Goal: Answer question/provide support: Share knowledge or assist other users

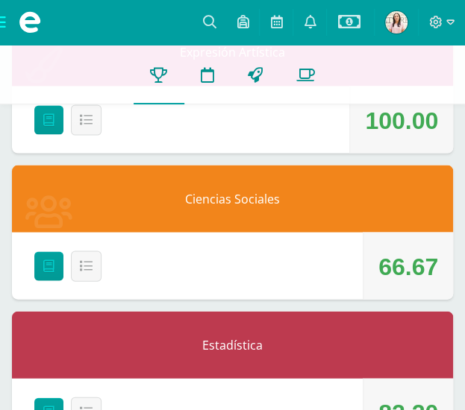
click at [3, 20] on span at bounding box center [30, 22] width 60 height 45
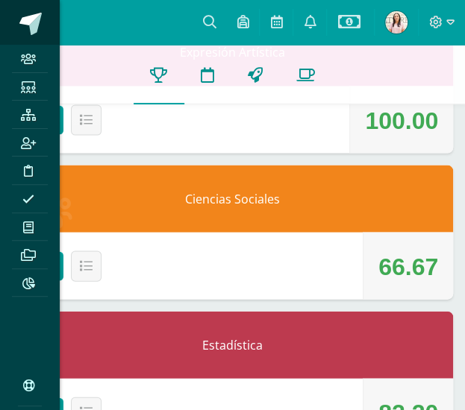
click at [26, 29] on span at bounding box center [30, 24] width 22 height 22
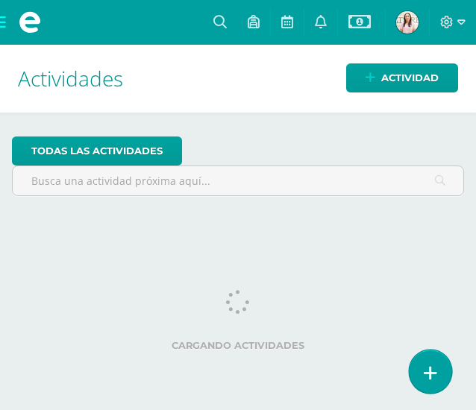
click at [425, 363] on link at bounding box center [430, 371] width 43 height 43
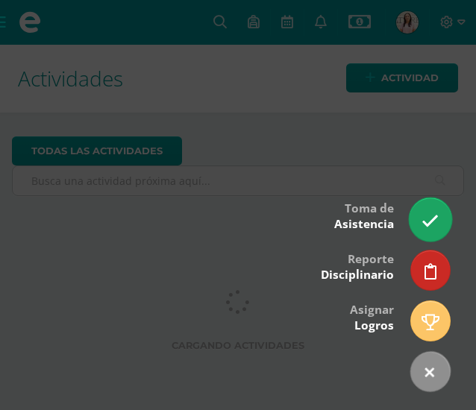
click at [431, 227] on icon at bounding box center [430, 221] width 17 height 17
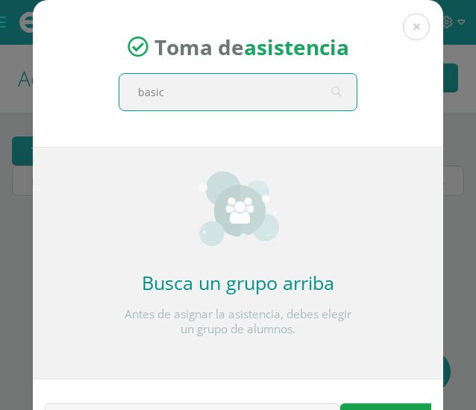
type input "basico"
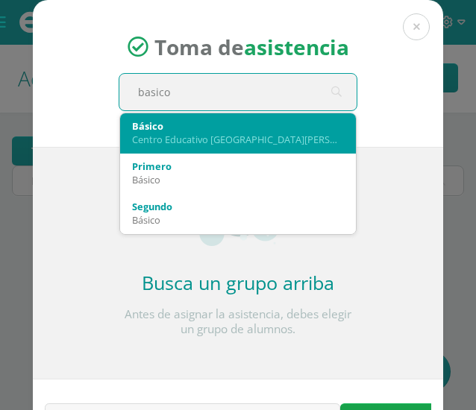
click at [188, 136] on div "Centro Educativo [GEOGRAPHIC_DATA][PERSON_NAME]" at bounding box center [238, 139] width 212 height 13
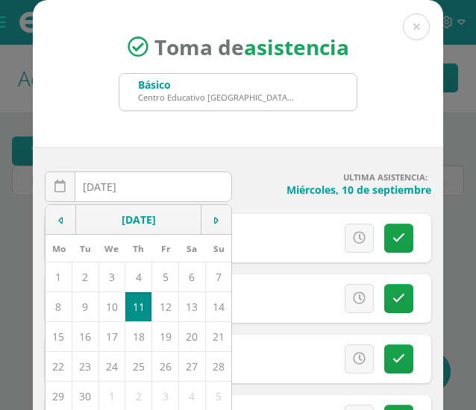
drag, startPoint x: 294, startPoint y: 165, endPoint x: 294, endPoint y: 154, distance: 10.4
click at [294, 163] on div "2025-09-11 September, 2025 Mo Tu We Th Fr Sa Su 1 2 3 4 5 6 7 8 9 10 11 12 13 1…" at bounding box center [238, 317] width 410 height 340
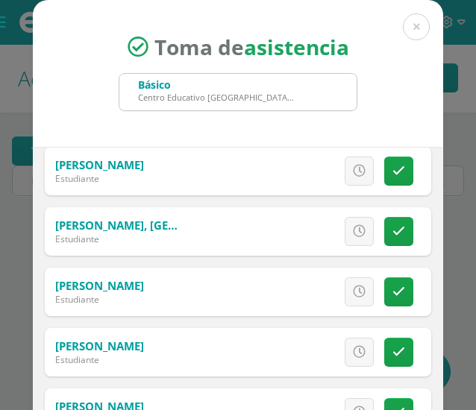
scroll to position [224, 0]
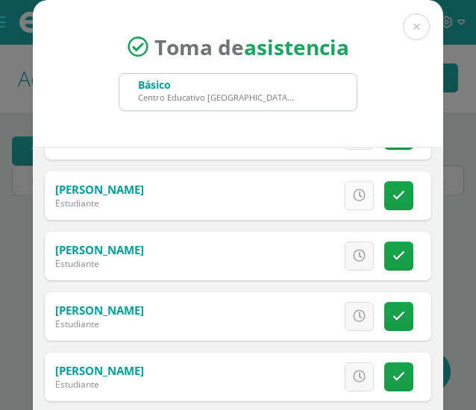
click at [350, 196] on link at bounding box center [359, 195] width 29 height 29
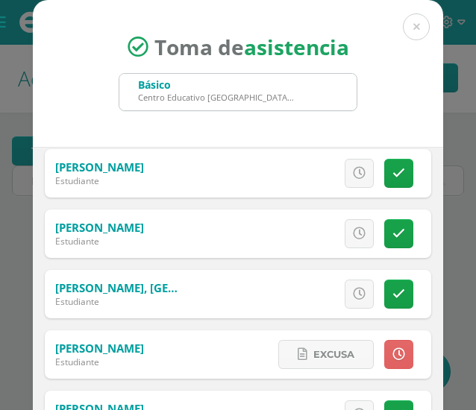
scroll to position [0, 0]
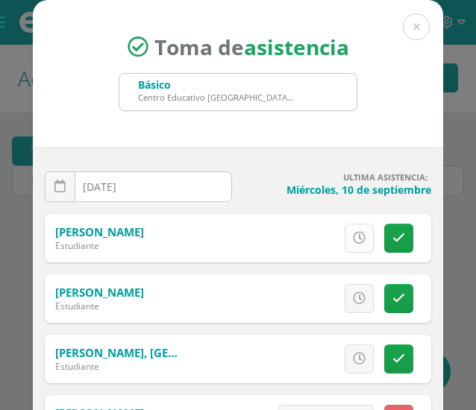
click at [353, 232] on icon at bounding box center [359, 238] width 13 height 13
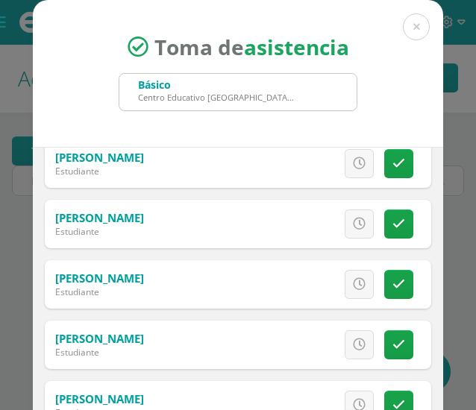
scroll to position [2015, 0]
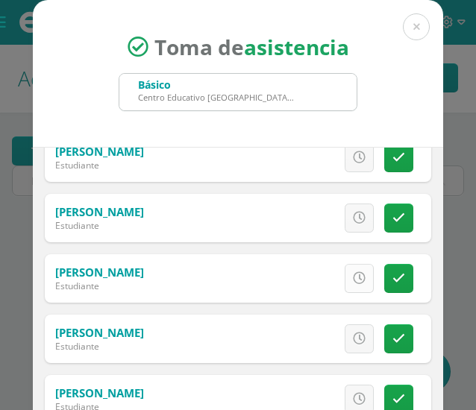
click at [348, 279] on link at bounding box center [359, 278] width 29 height 29
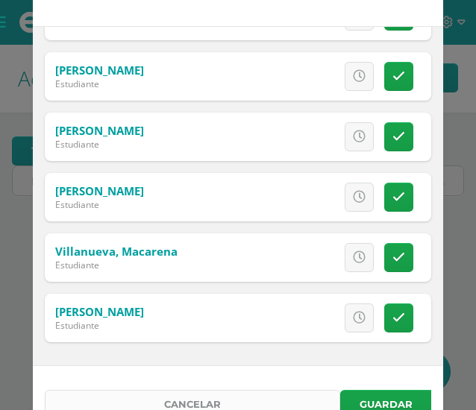
scroll to position [187, 0]
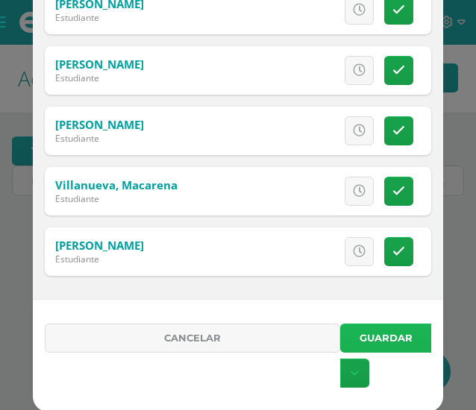
click at [390, 335] on button "Guardar" at bounding box center [385, 338] width 91 height 29
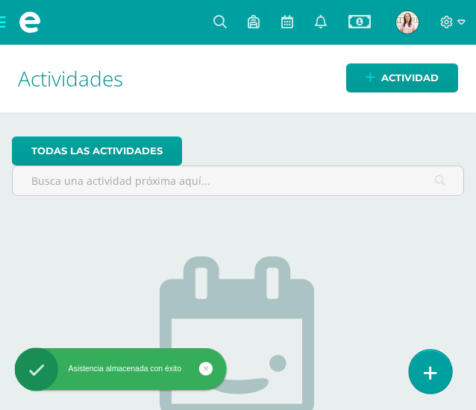
click at [422, 359] on link at bounding box center [430, 371] width 43 height 43
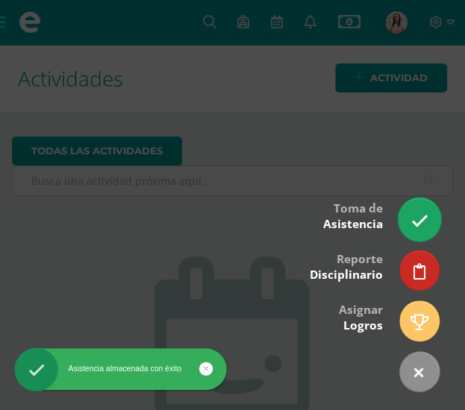
click at [413, 219] on icon at bounding box center [418, 221] width 17 height 17
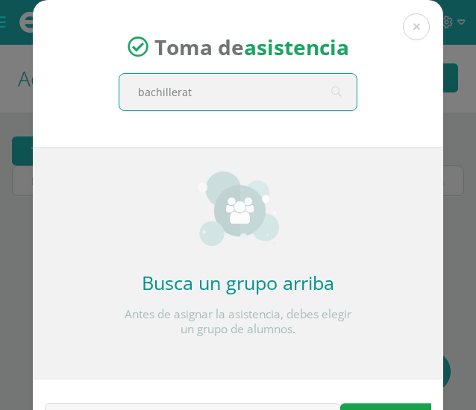
type input "bachillerato"
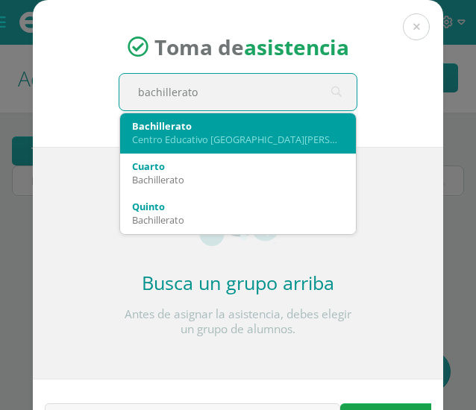
click at [193, 139] on div "Centro Educativo El Valle" at bounding box center [238, 139] width 212 height 13
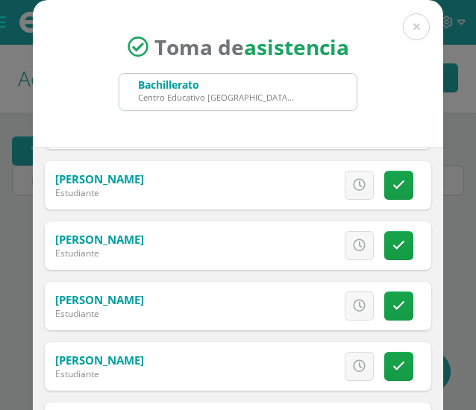
scroll to position [672, 0]
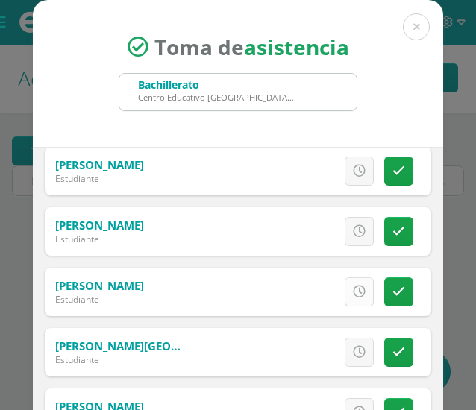
click at [352, 296] on link at bounding box center [359, 292] width 29 height 29
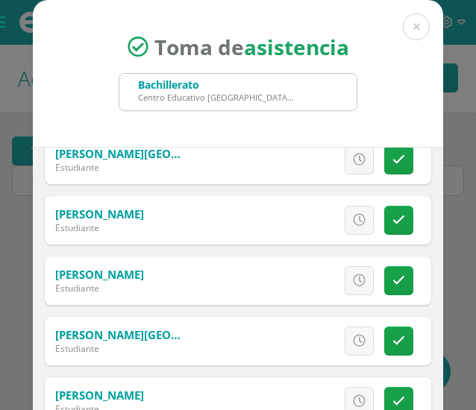
scroll to position [1222, 0]
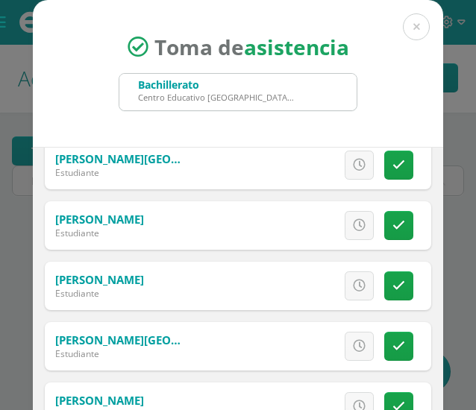
click at [345, 292] on link at bounding box center [359, 286] width 29 height 29
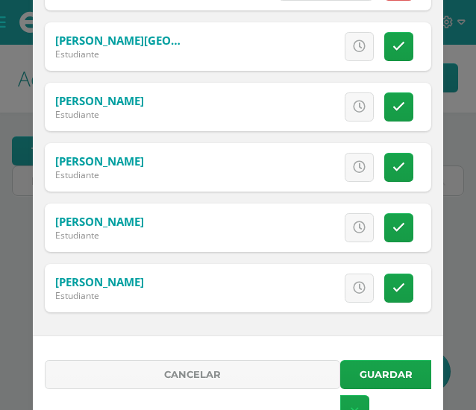
scroll to position [187, 0]
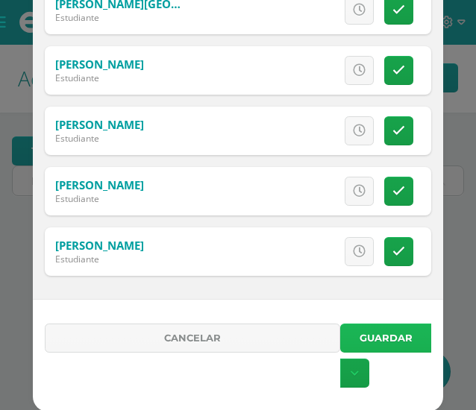
click at [381, 337] on button "Guardar" at bounding box center [385, 338] width 91 height 29
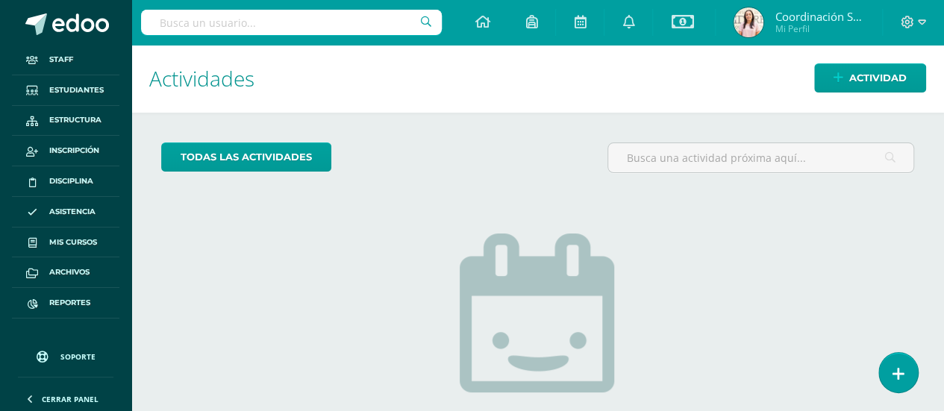
click at [216, 25] on input "text" at bounding box center [291, 22] width 301 height 25
type input "santiago martínez"
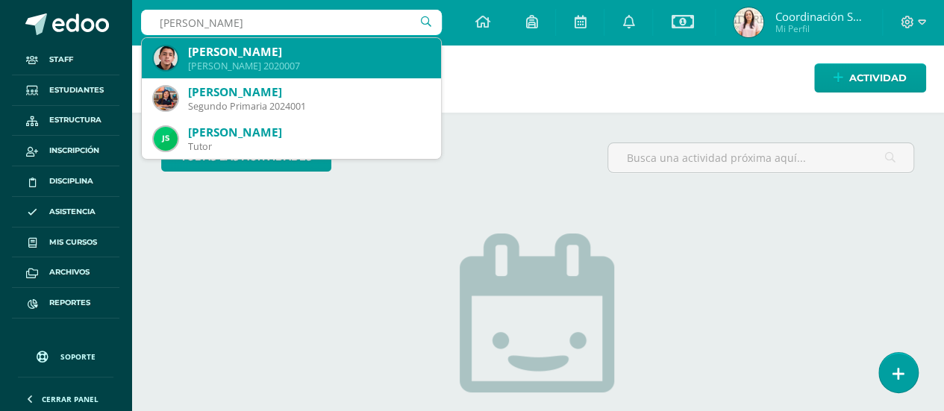
click at [229, 40] on div "Santiago Martínez Esteban Quinto Bachillerato 2020007" at bounding box center [291, 58] width 275 height 40
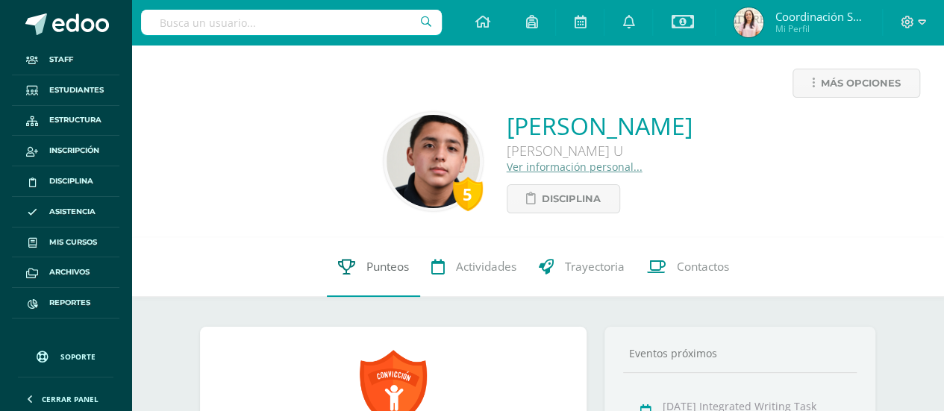
click at [382, 255] on link "Punteos" at bounding box center [373, 267] width 93 height 60
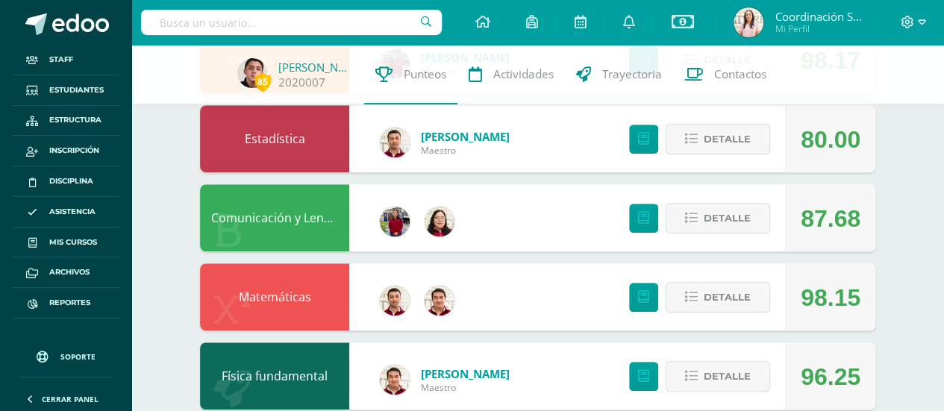
scroll to position [352, 0]
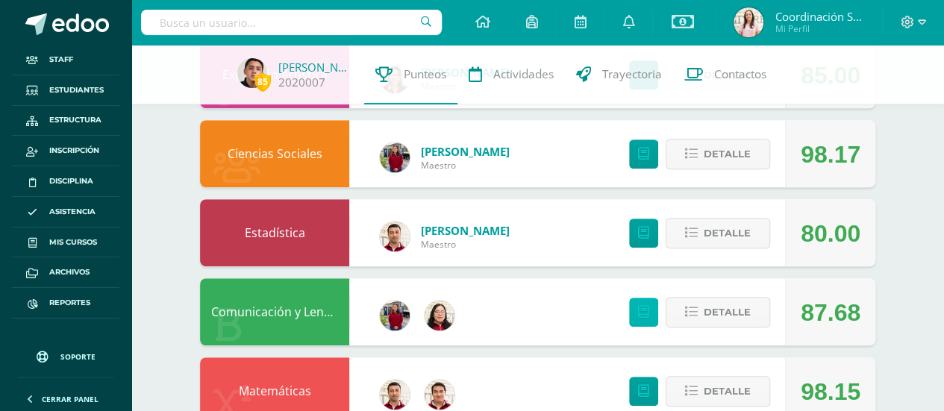
click at [633, 322] on link at bounding box center [643, 312] width 29 height 29
